Goal: Find specific page/section: Find specific page/section

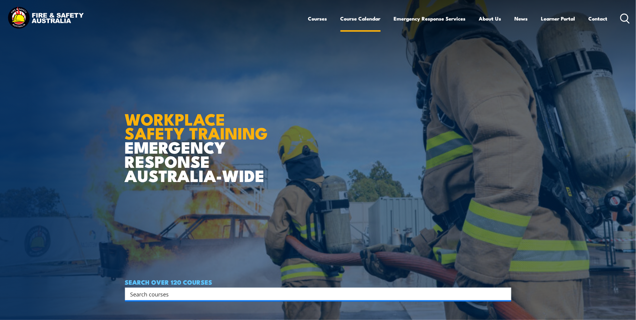
click at [353, 17] on link "Course Calendar" at bounding box center [360, 19] width 40 height 16
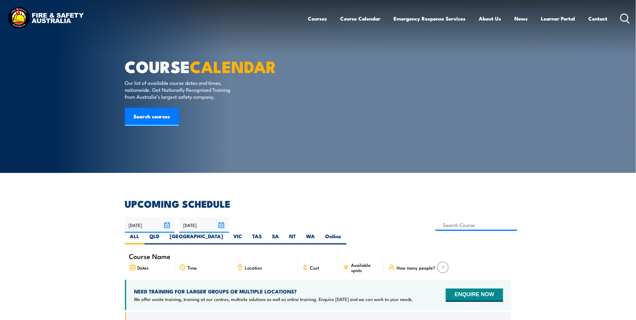
click at [353, 219] on div "[DATE] [DATE]" at bounding box center [318, 230] width 386 height 27
click at [165, 233] on label "QLD" at bounding box center [155, 239] width 20 height 12
click at [164, 233] on input "QLD" at bounding box center [162, 235] width 4 height 4
radio input "true"
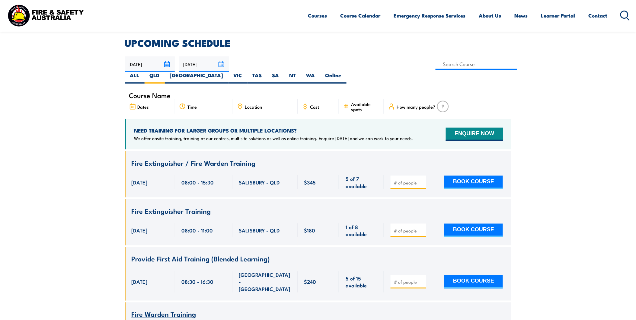
scroll to position [168, 0]
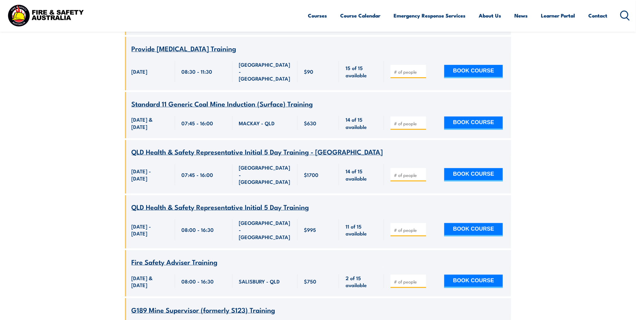
scroll to position [1704, 0]
